Goal: Task Accomplishment & Management: Use online tool/utility

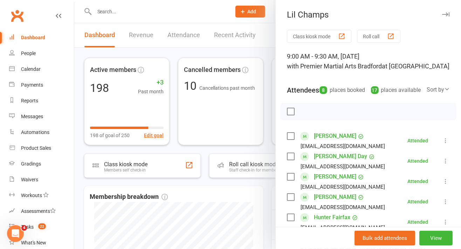
click at [442, 14] on icon "button" at bounding box center [445, 14] width 7 height 4
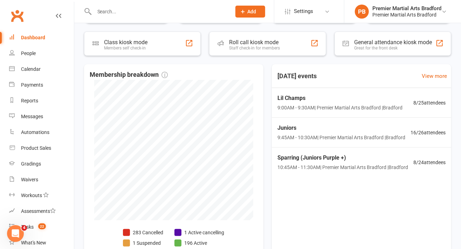
scroll to position [141, 0]
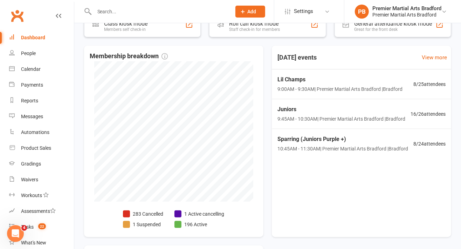
click at [319, 111] on span "Juniors" at bounding box center [342, 109] width 128 height 9
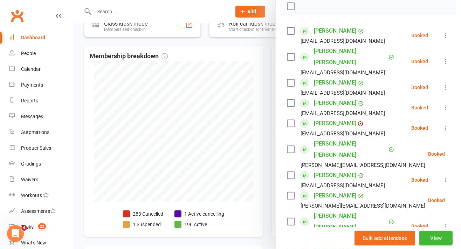
scroll to position [101, 0]
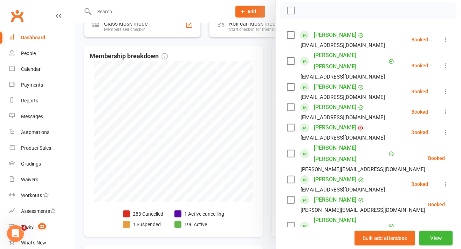
click at [288, 150] on label at bounding box center [290, 153] width 7 height 7
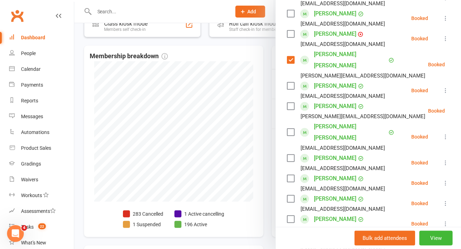
scroll to position [195, 0]
click at [287, 195] on label at bounding box center [290, 198] width 7 height 7
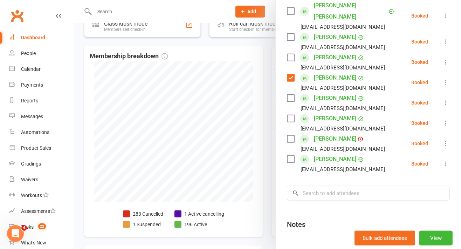
scroll to position [316, 0]
click at [336, 185] on input "search" at bounding box center [368, 192] width 163 height 15
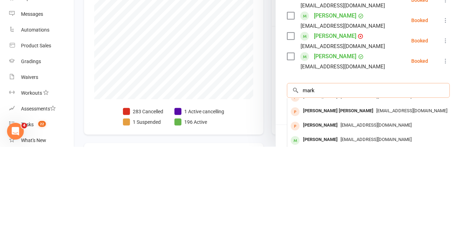
scroll to position [38, 0]
type input "mark"
click at [310, 236] on div "[PERSON_NAME]" at bounding box center [320, 241] width 40 height 10
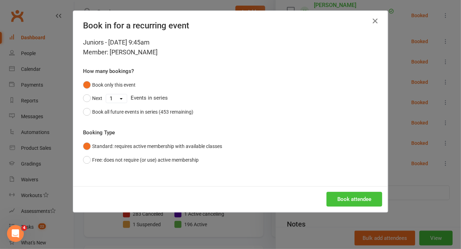
click at [341, 203] on button "Book attendee" at bounding box center [355, 199] width 56 height 15
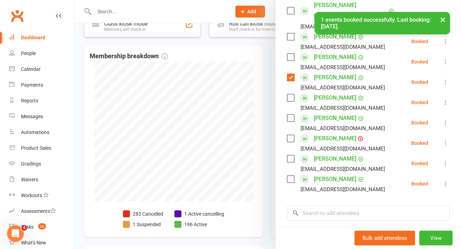
click at [288, 155] on label at bounding box center [290, 158] width 7 height 7
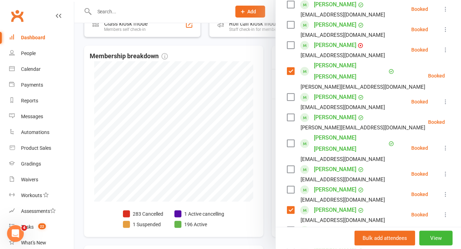
scroll to position [169, 0]
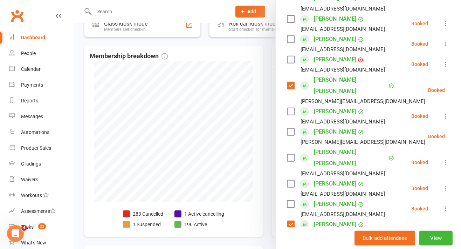
click at [290, 37] on label at bounding box center [290, 39] width 7 height 7
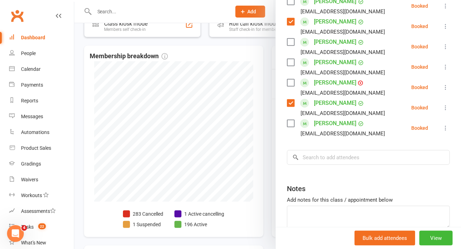
scroll to position [372, 0]
click at [318, 150] on input "search" at bounding box center [368, 157] width 163 height 15
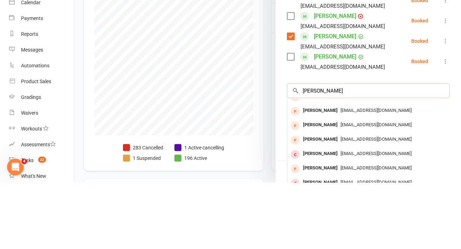
scroll to position [0, 0]
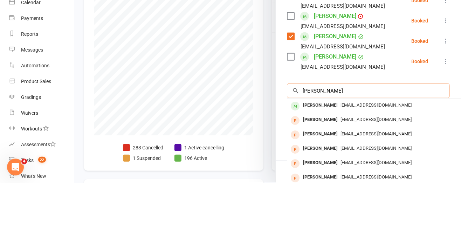
type input "[PERSON_NAME]"
click at [311, 166] on div "[PERSON_NAME]" at bounding box center [320, 171] width 40 height 10
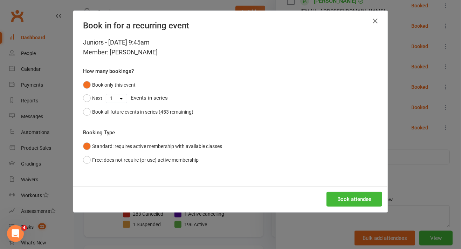
click at [344, 204] on button "Book attendee" at bounding box center [355, 199] width 56 height 15
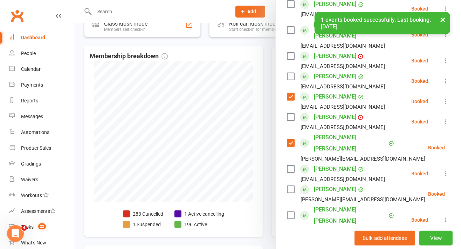
scroll to position [103, 0]
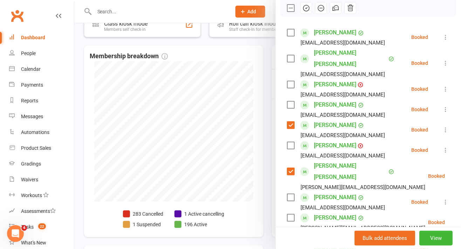
click at [289, 81] on label at bounding box center [290, 84] width 7 height 7
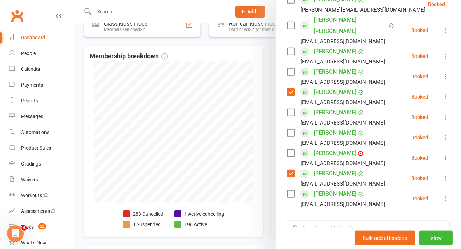
scroll to position [321, 0]
click at [287, 109] on label at bounding box center [290, 112] width 7 height 7
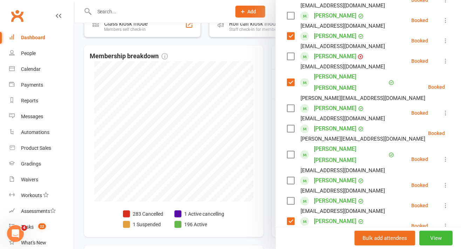
scroll to position [192, 0]
click at [287, 13] on label at bounding box center [290, 16] width 7 height 7
click at [287, 177] on label at bounding box center [290, 180] width 7 height 7
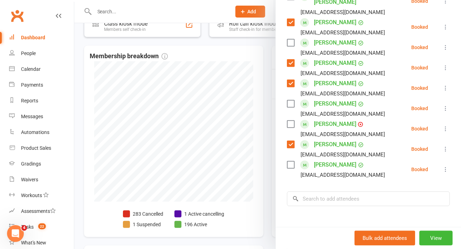
scroll to position [351, 0]
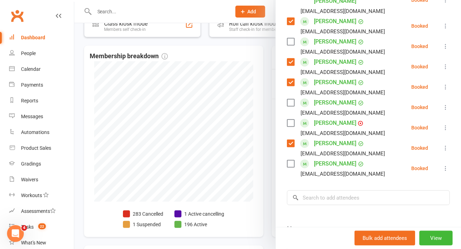
click at [287, 99] on label at bounding box center [290, 102] width 7 height 7
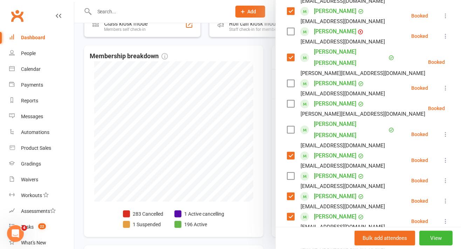
scroll to position [212, 0]
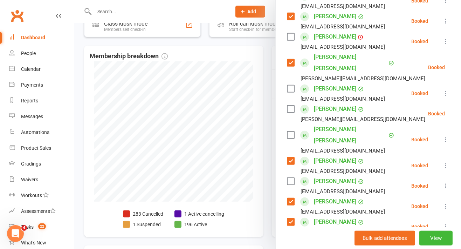
click at [287, 85] on label at bounding box center [290, 88] width 7 height 7
click at [290, 105] on label at bounding box center [290, 108] width 7 height 7
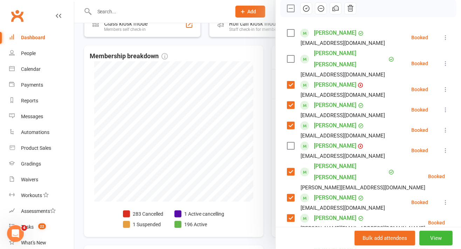
scroll to position [99, 0]
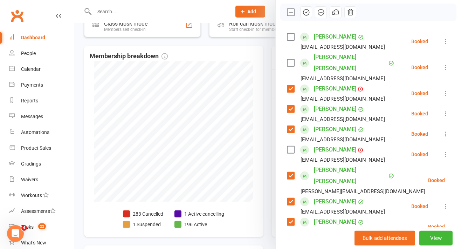
click at [302, 16] on icon "button" at bounding box center [306, 12] width 8 height 8
